Goal: Check status: Check status

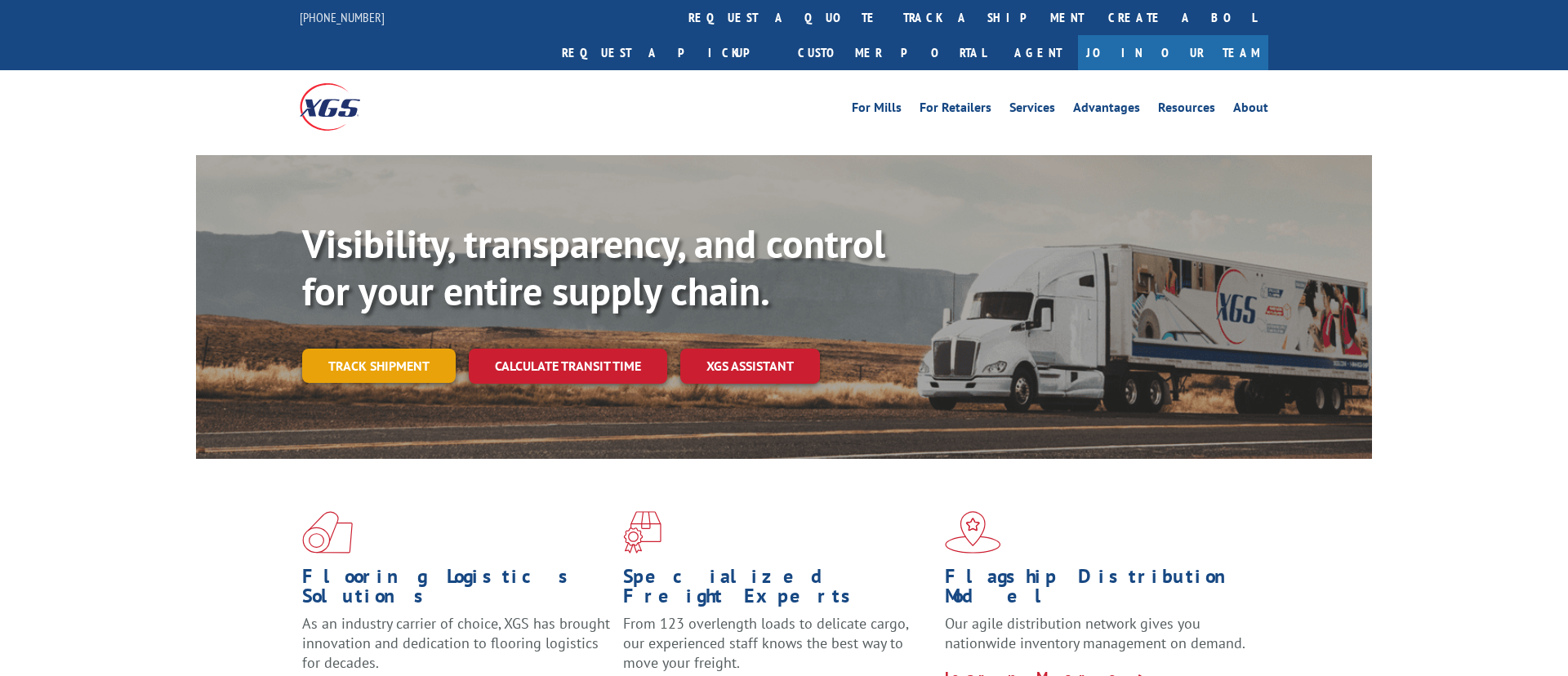
click at [342, 349] on link "Track shipment" at bounding box center [378, 365] width 153 height 34
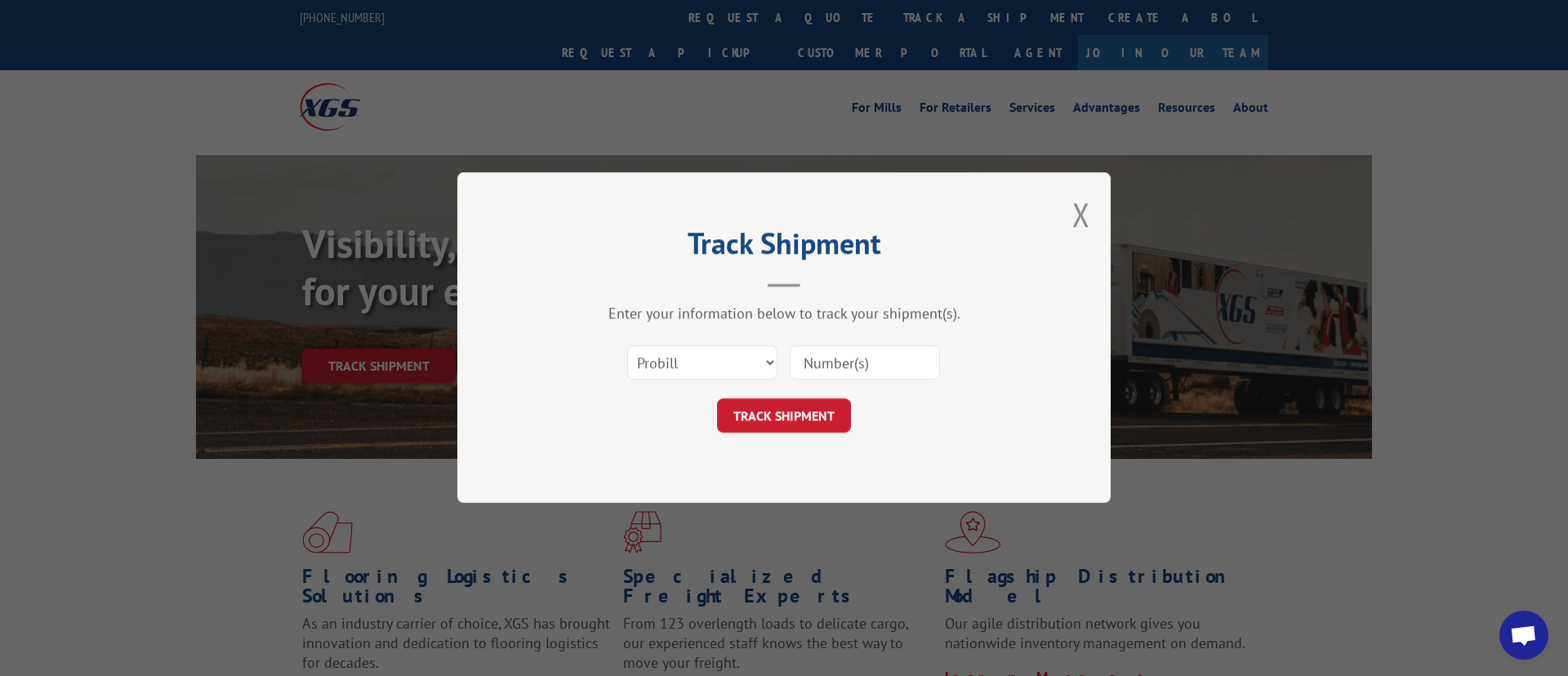
drag, startPoint x: 829, startPoint y: 359, endPoint x: 830, endPoint y: 371, distance: 12.0
click at [832, 360] on input at bounding box center [865, 362] width 150 height 34
paste input "17496985"
type input "17496985"
click at [800, 408] on button "TRACK SHIPMENT" at bounding box center [784, 416] width 134 height 34
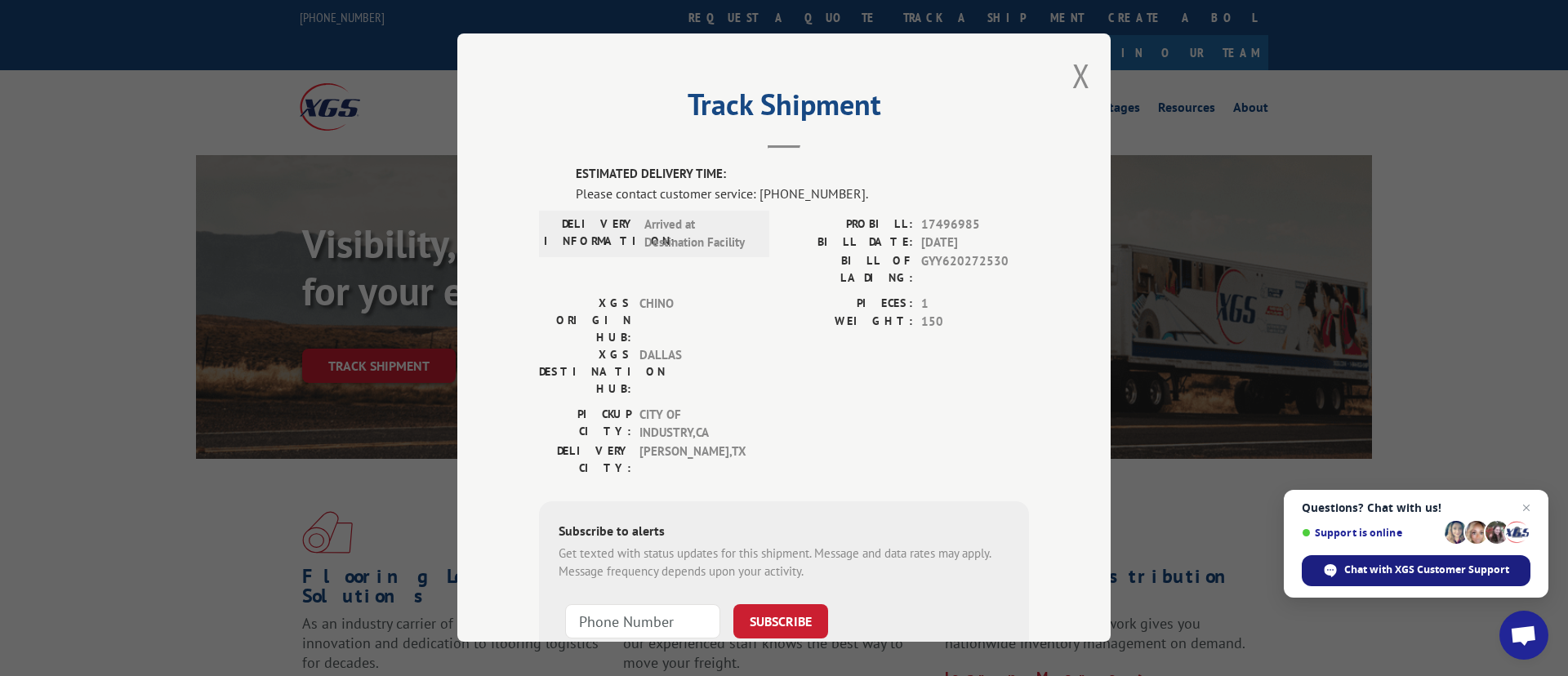
click at [1450, 565] on span "Chat with XGS Customer Support" at bounding box center [1426, 570] width 165 height 15
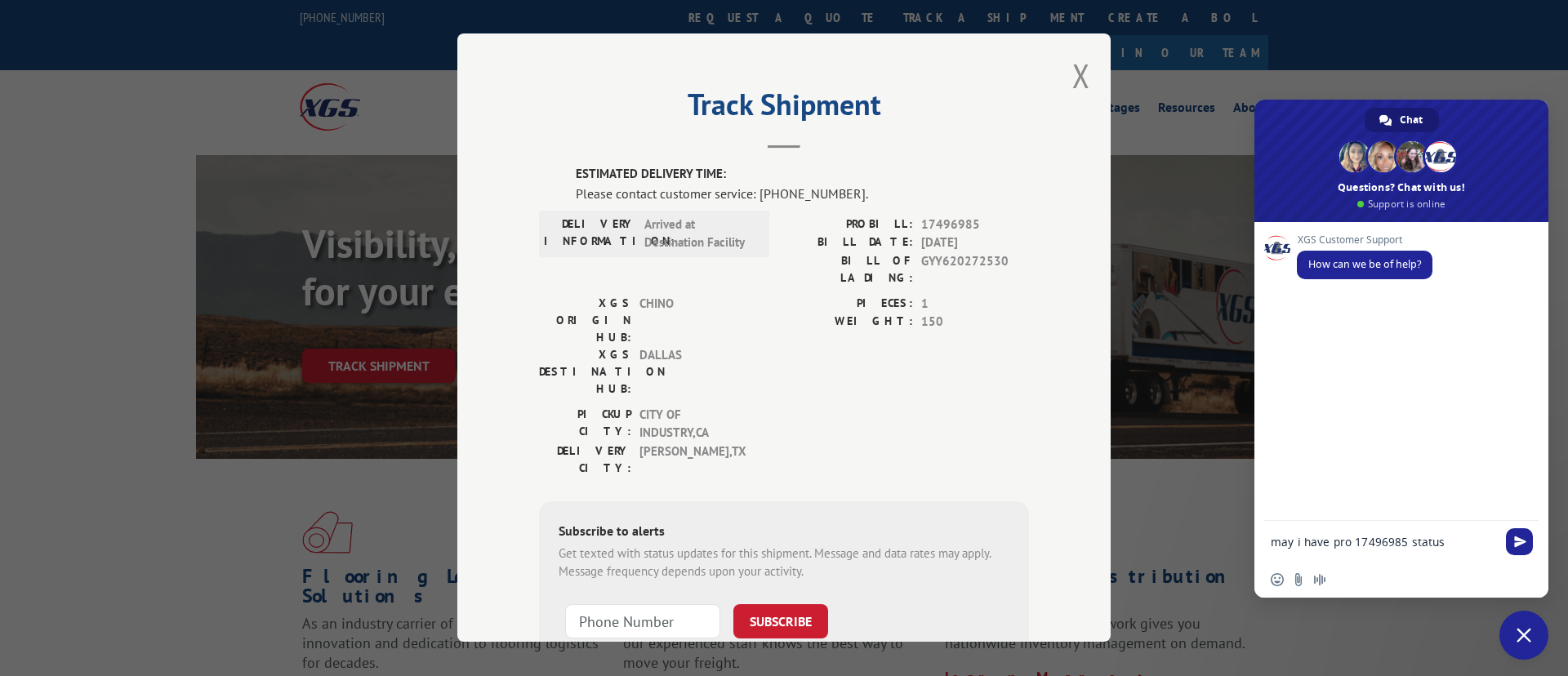
type textarea "may i have pro 17496985 status"
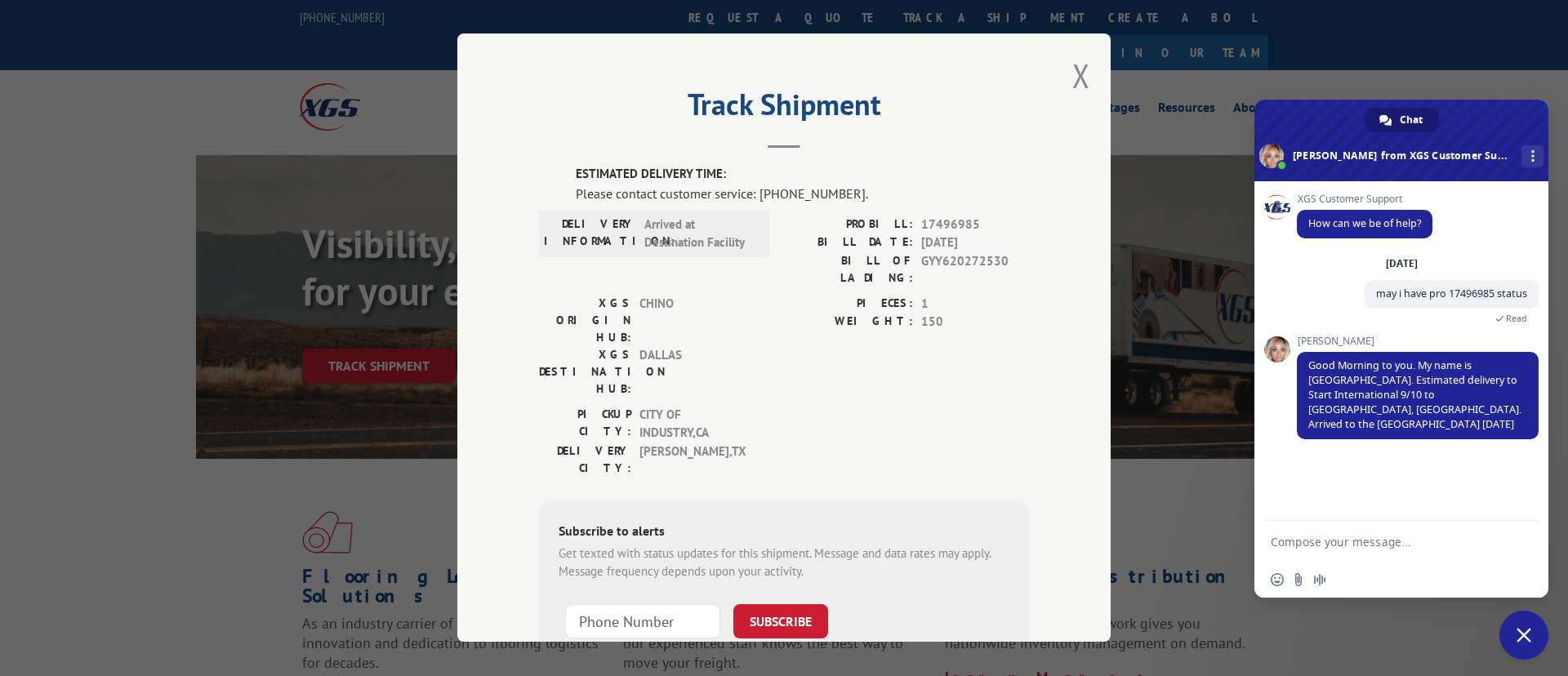
click at [1398, 537] on textarea "Compose your message..." at bounding box center [1383, 541] width 226 height 15
type textarea "a"
type textarea "ty"
